Goal: Task Accomplishment & Management: Use online tool/utility

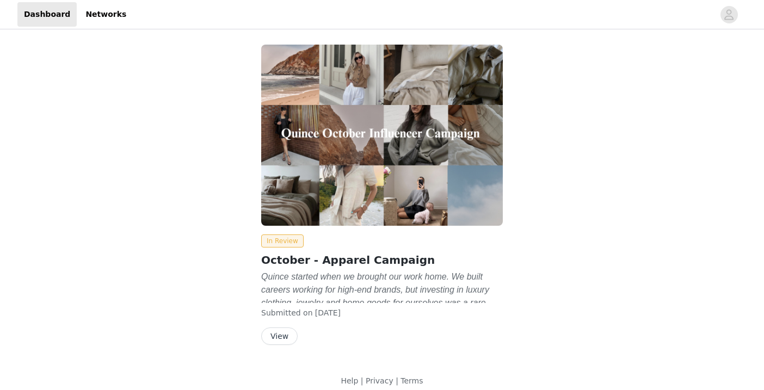
click at [279, 337] on button "View" at bounding box center [279, 335] width 36 height 17
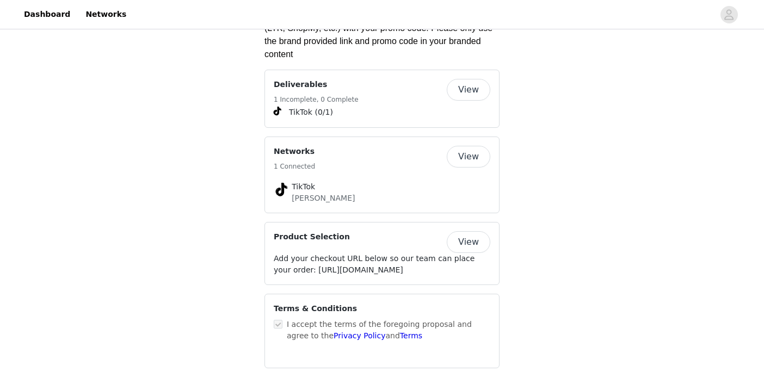
scroll to position [1636, 0]
click at [453, 231] on button "View" at bounding box center [469, 242] width 44 height 22
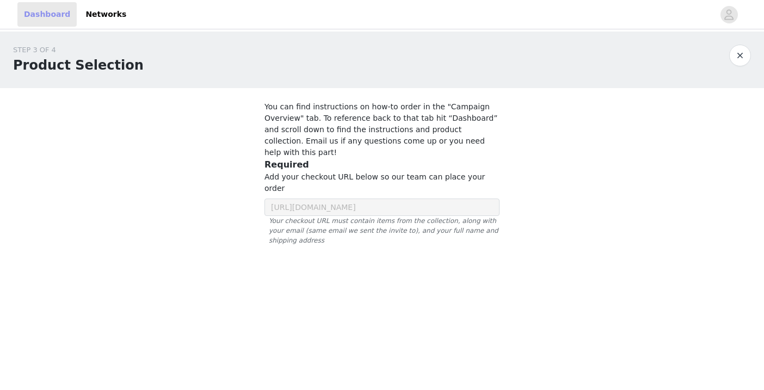
click at [52, 17] on link "Dashboard" at bounding box center [46, 14] width 59 height 24
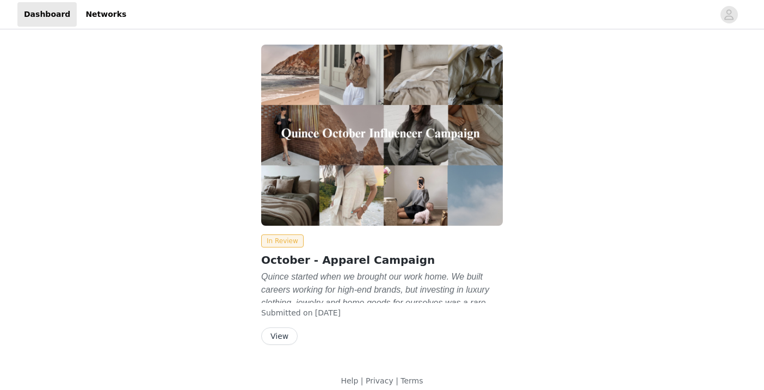
click at [279, 335] on button "View" at bounding box center [279, 335] width 36 height 17
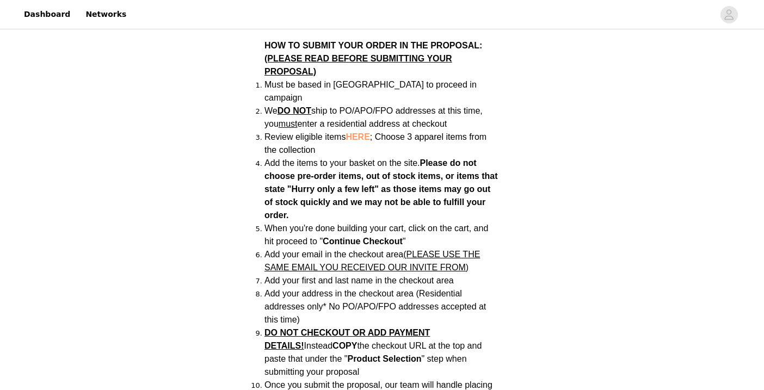
scroll to position [762, 0]
